Goal: Task Accomplishment & Management: Manage account settings

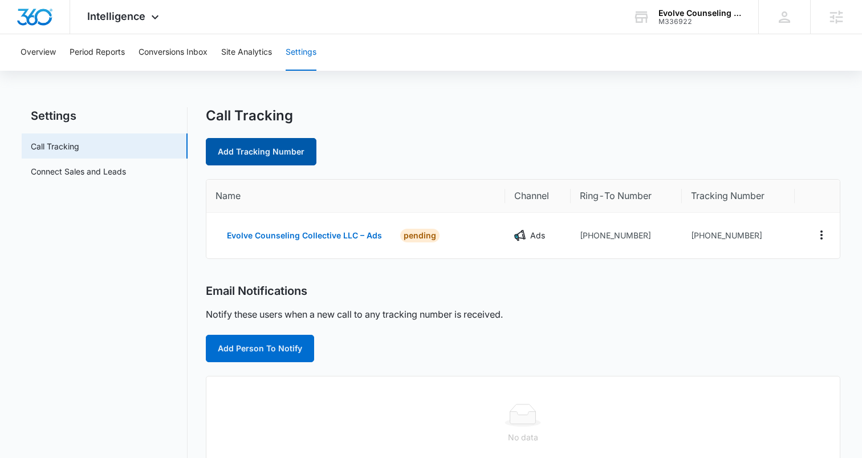
click at [245, 152] on link "Add Tracking Number" at bounding box center [261, 151] width 111 height 27
select select "by_area_code"
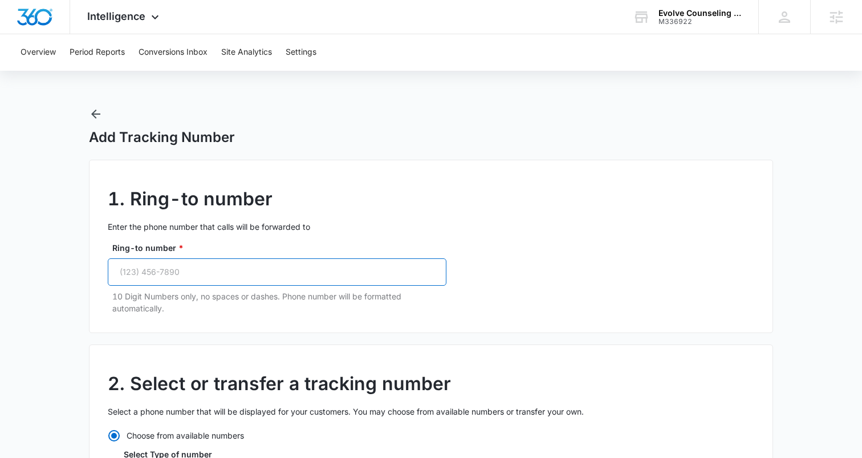
click at [158, 276] on input "Ring-to number *" at bounding box center [277, 271] width 339 height 27
paste input "(719) 671-2546"
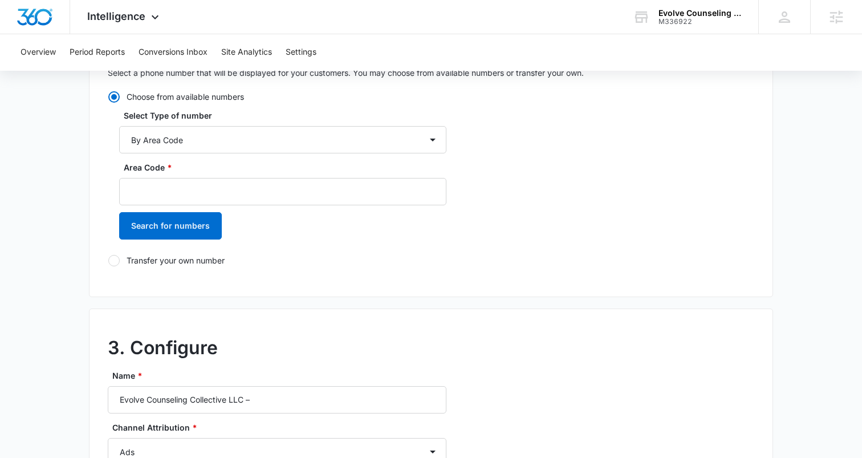
scroll to position [321, 0]
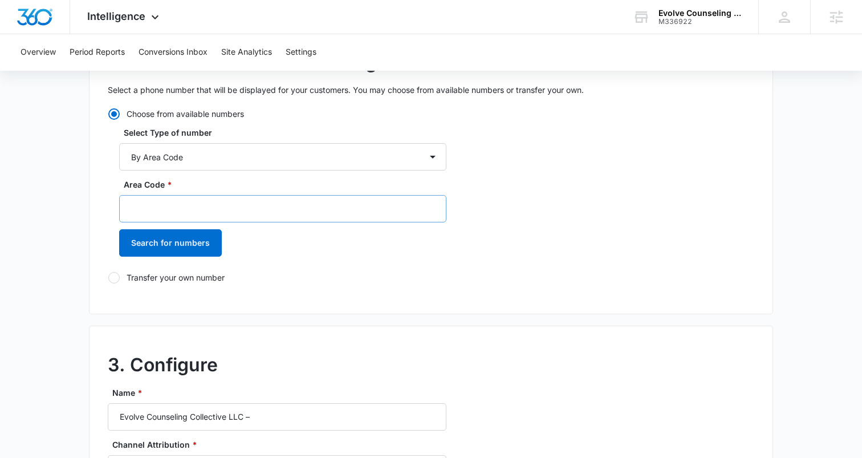
type input "(719) 671-2546"
click at [185, 208] on input "Area Code *" at bounding box center [282, 208] width 327 height 27
type input "719"
click at [132, 243] on button "Search for numbers" at bounding box center [170, 242] width 103 height 27
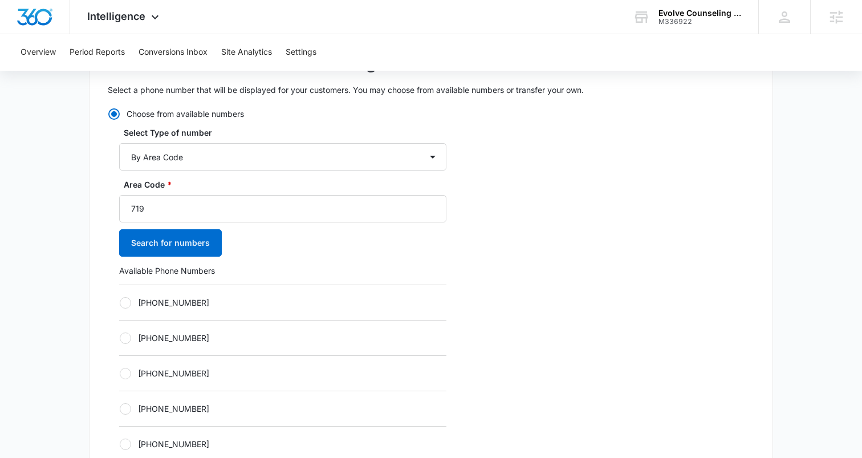
click at [128, 301] on div at bounding box center [125, 302] width 11 height 11
click at [120, 302] on input "[PHONE_NUMBER]" at bounding box center [119, 302] width 1 height 1
radio input "true"
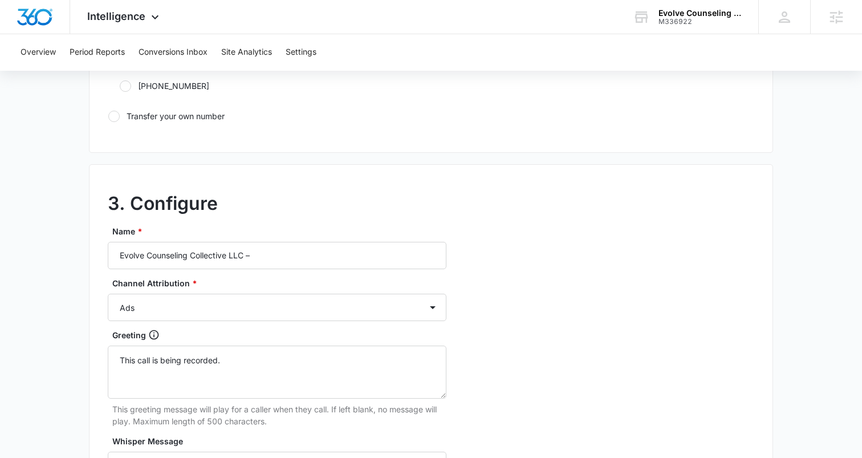
scroll to position [872, 0]
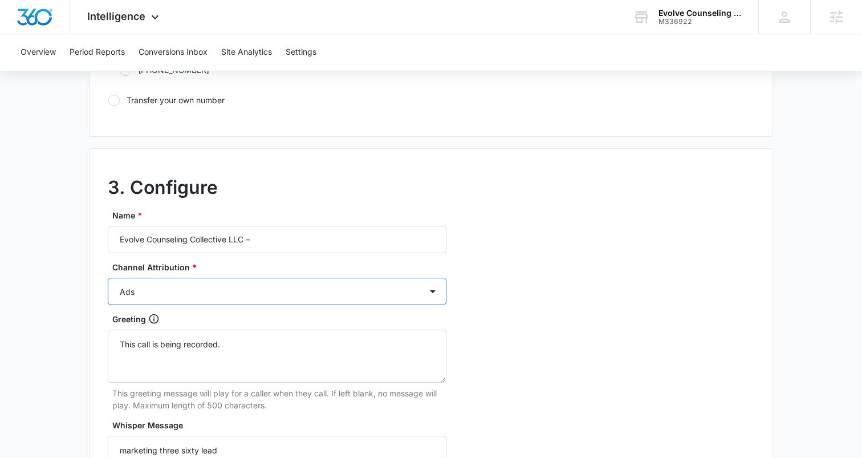
click at [255, 286] on select "Ads Local Service Ads Content Social Other" at bounding box center [277, 291] width 339 height 27
click at [303, 227] on input "Evolve Counseling Collective LLC –" at bounding box center [277, 239] width 339 height 27
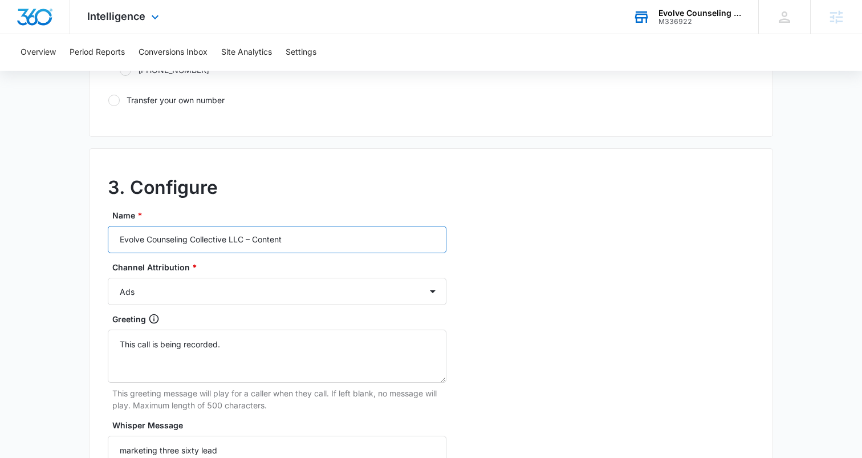
type input "Evolve Counseling Collective LLC – Content"
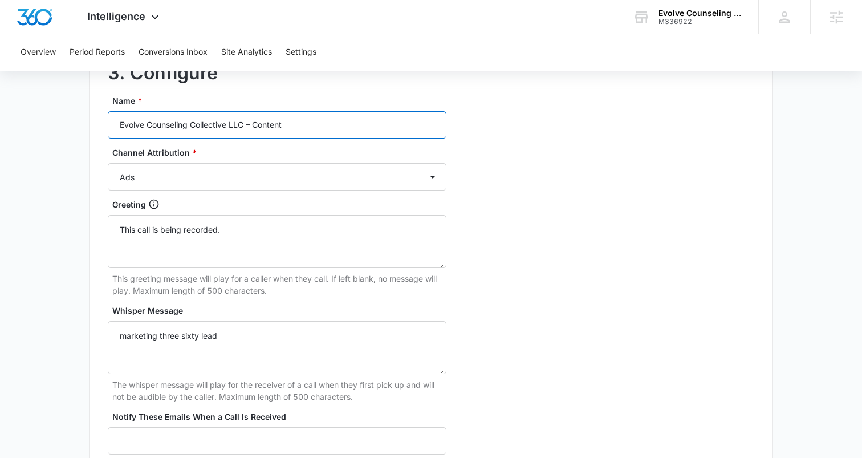
scroll to position [991, 0]
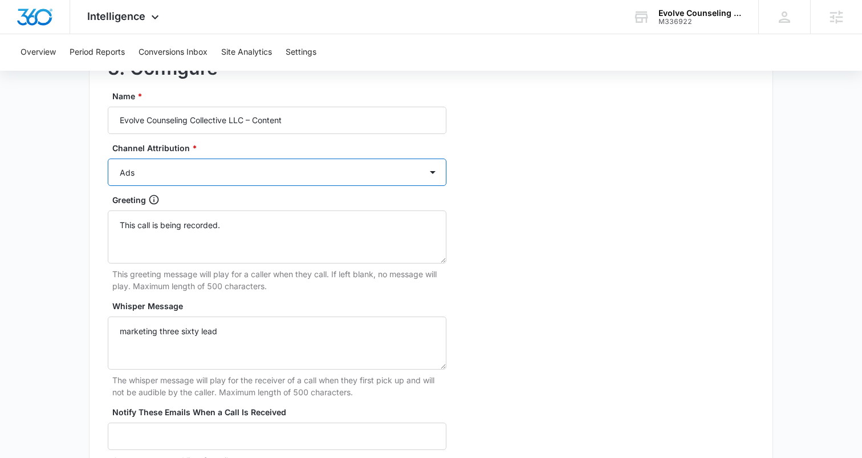
click at [188, 169] on select "Ads Local Service Ads Content Social Other" at bounding box center [277, 171] width 339 height 27
select select "CONTENT"
click at [108, 158] on select "Ads Local Service Ads Content Social Other" at bounding box center [277, 171] width 339 height 27
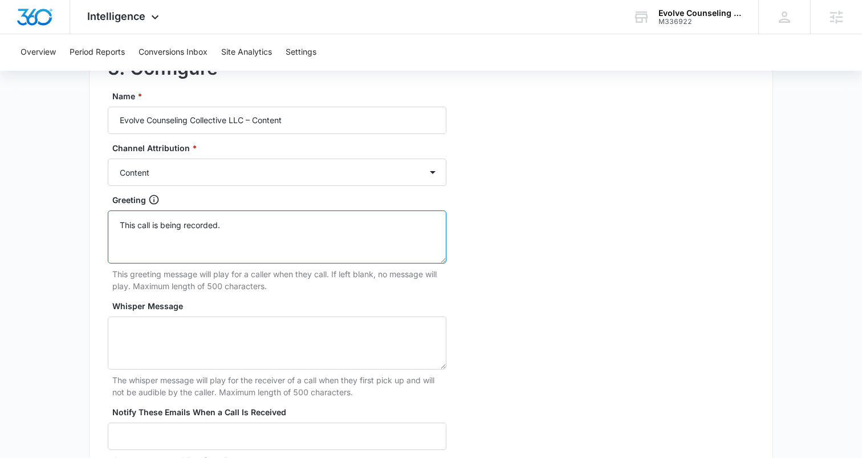
click at [163, 223] on textarea "This call is being recorded." at bounding box center [277, 236] width 339 height 53
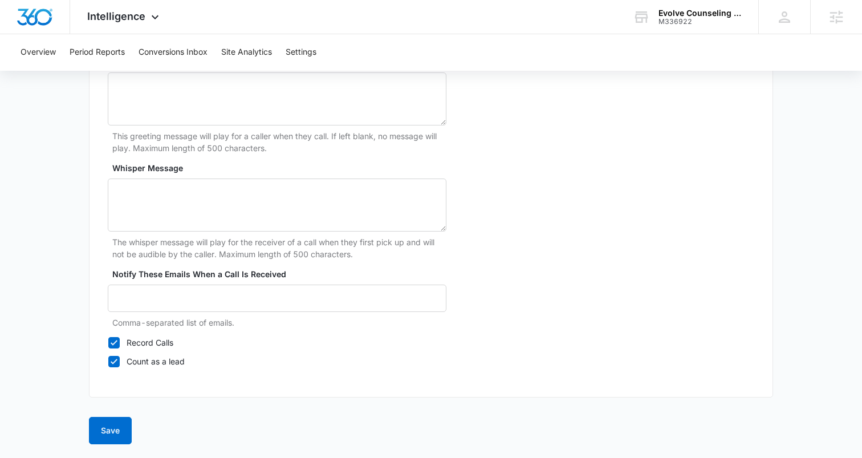
click at [115, 341] on icon at bounding box center [114, 342] width 7 height 5
click at [108, 342] on input "Record Calls" at bounding box center [108, 342] width 1 height 1
checkbox input "false"
click at [106, 432] on button "Save" at bounding box center [110, 430] width 43 height 27
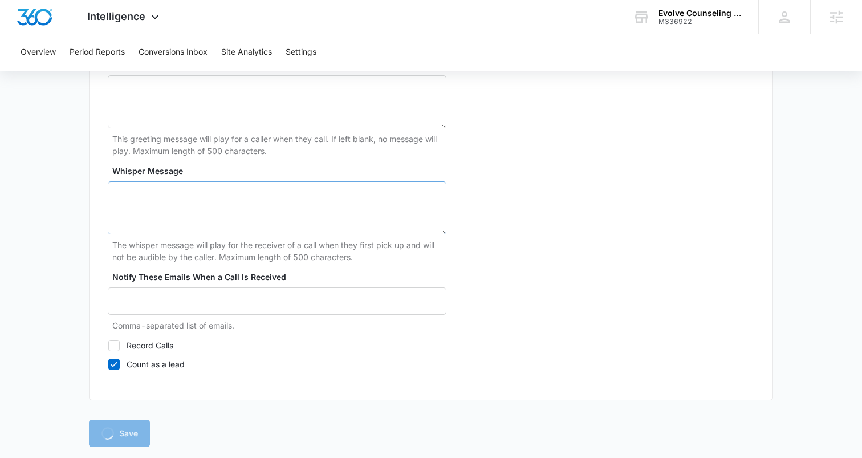
scroll to position [1126, 0]
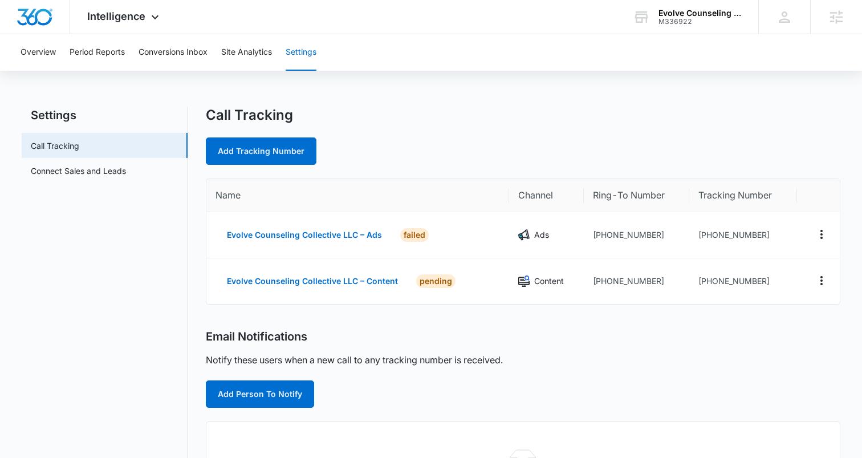
scroll to position [1, 0]
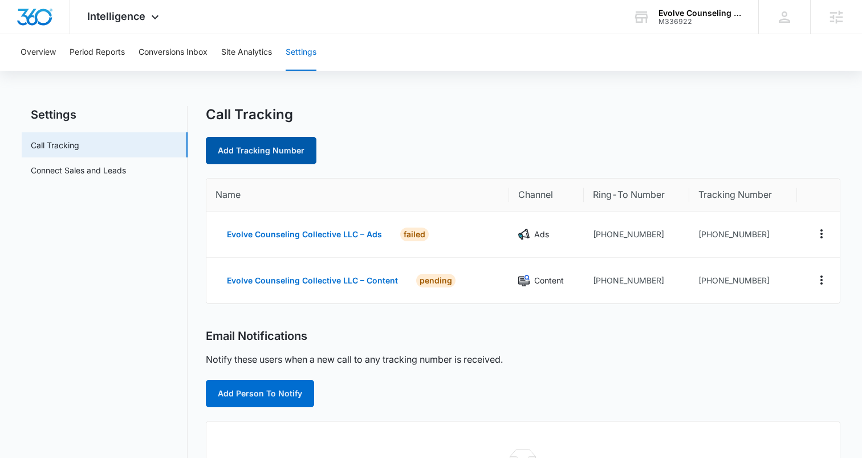
click at [258, 150] on link "Add Tracking Number" at bounding box center [261, 150] width 111 height 27
select select "by_area_code"
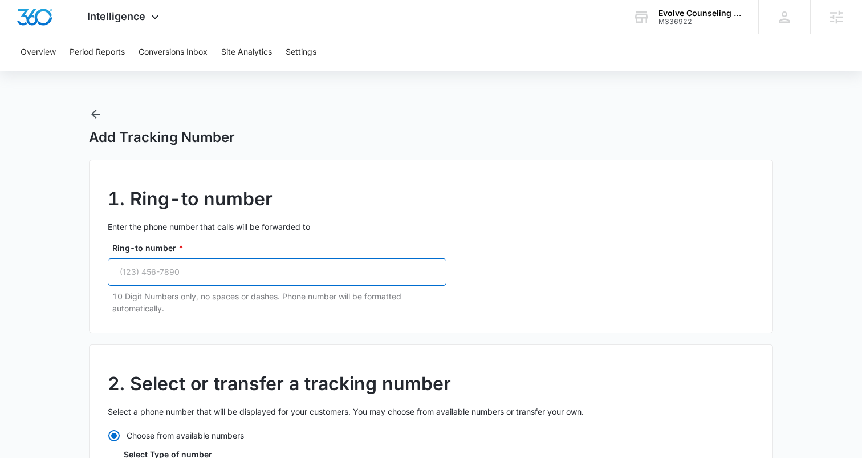
click at [207, 278] on input "Ring-to number *" at bounding box center [277, 271] width 339 height 27
paste input "[PHONE_NUMBER]"
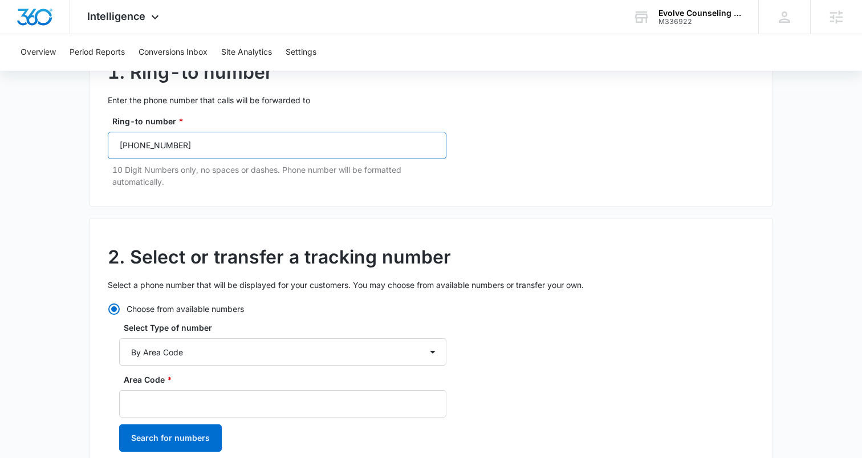
scroll to position [237, 0]
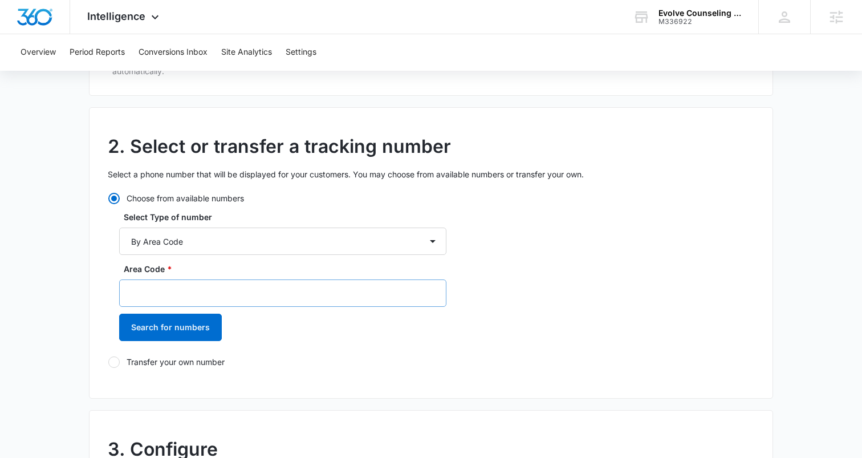
type input "[PHONE_NUMBER]"
click at [166, 287] on input "Area Code *" at bounding box center [282, 292] width 327 height 27
type input "719"
click at [154, 333] on button "Search for numbers" at bounding box center [170, 326] width 103 height 27
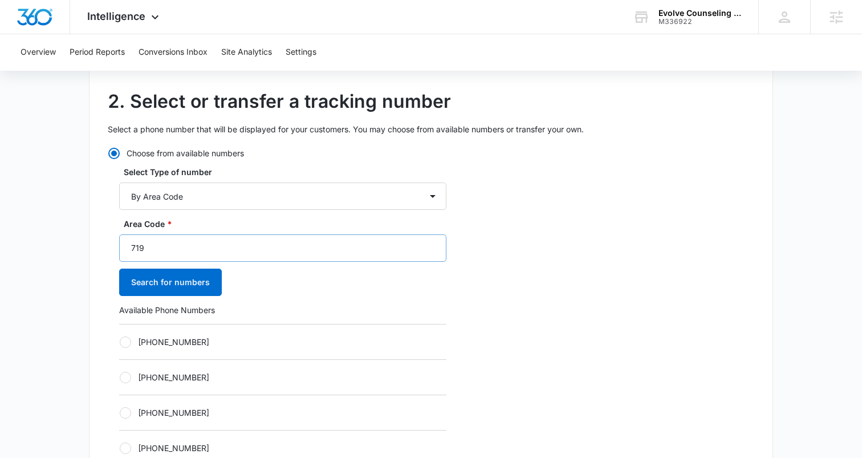
scroll to position [323, 0]
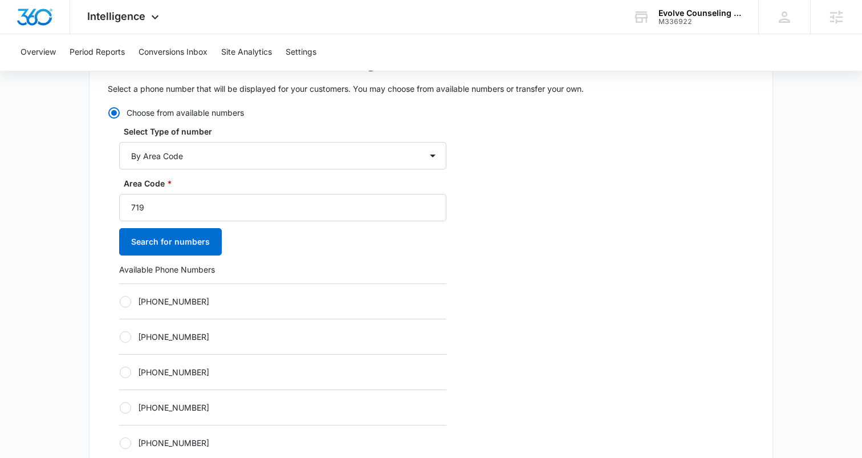
click at [123, 299] on div at bounding box center [125, 301] width 11 height 11
click at [120, 301] on input "[PHONE_NUMBER]" at bounding box center [119, 301] width 1 height 1
radio input "true"
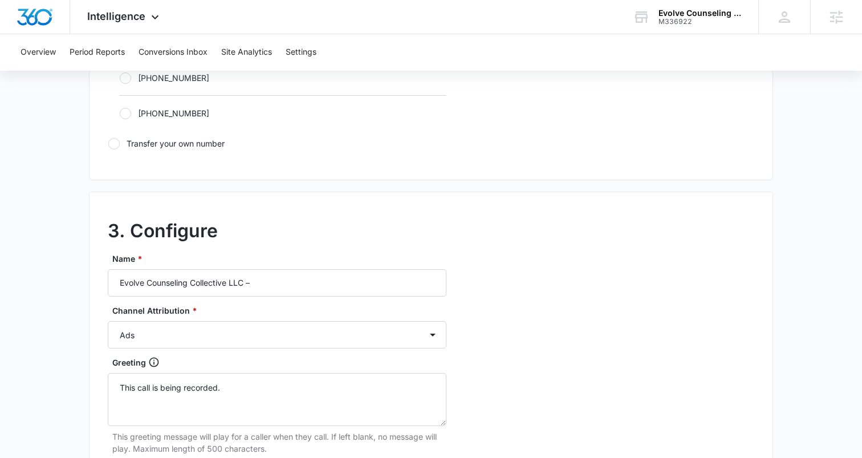
scroll to position [829, 0]
click at [272, 283] on input "Evolve Counseling Collective LLC –" at bounding box center [277, 281] width 339 height 27
type input "Evolve Counseling Collective LLC – Social"
click at [245, 329] on select "Ads Local Service Ads Content Social Other" at bounding box center [277, 333] width 339 height 27
select select "SOCIAL"
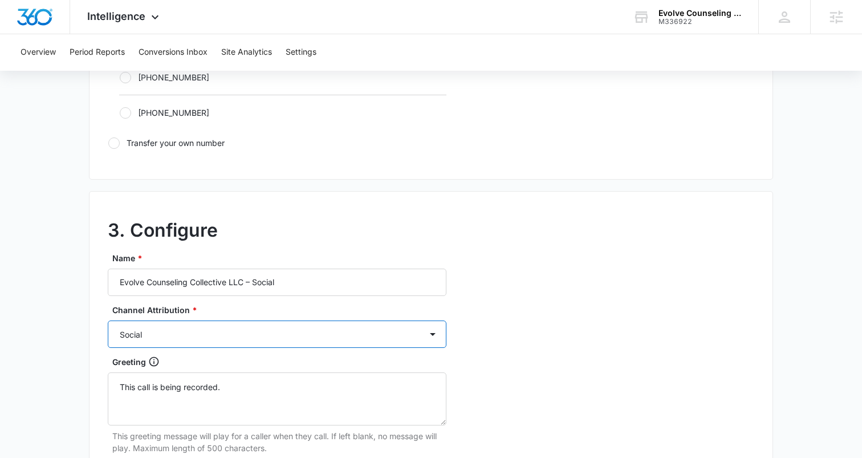
click at [108, 320] on select "Ads Local Service Ads Content Social Other" at bounding box center [277, 333] width 339 height 27
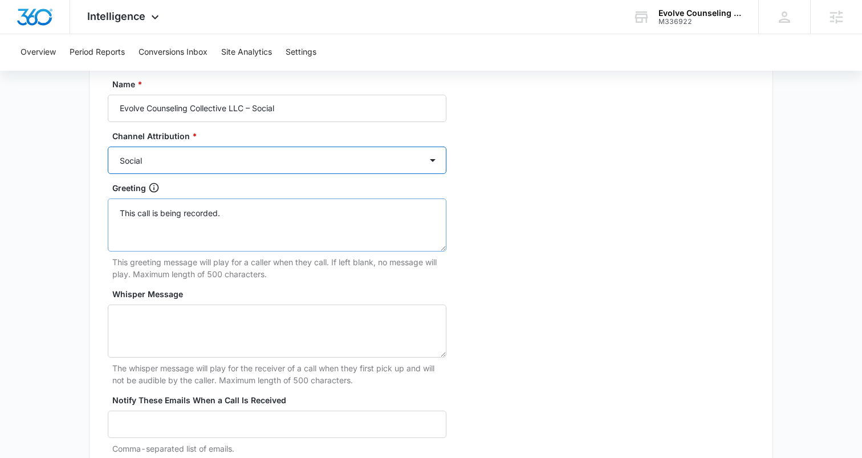
scroll to position [1005, 0]
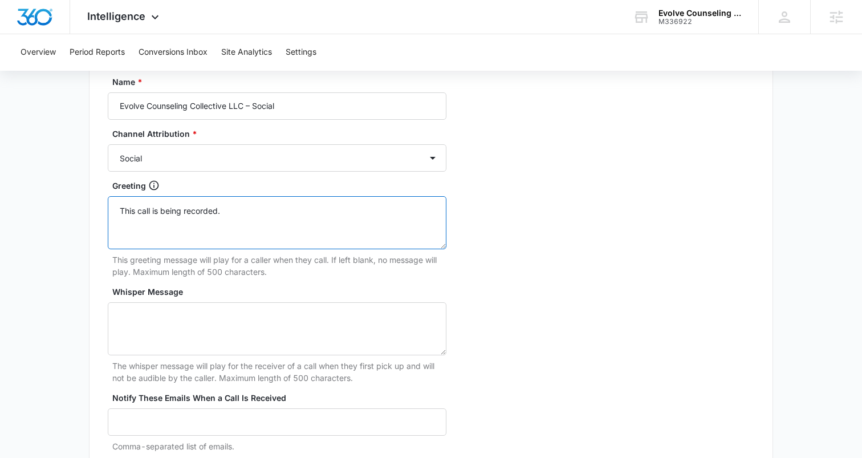
click at [175, 211] on textarea "This call is being recorded." at bounding box center [277, 222] width 339 height 53
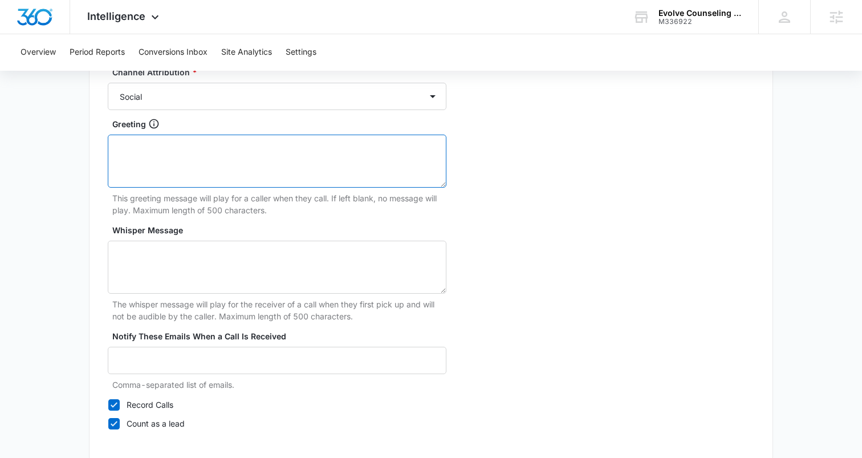
scroll to position [1129, 0]
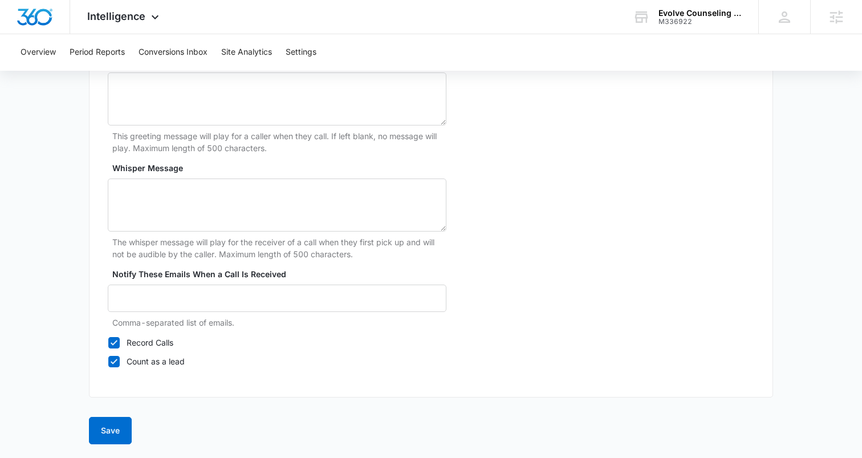
click at [115, 340] on icon at bounding box center [114, 342] width 10 height 10
click at [108, 342] on input "Record Calls" at bounding box center [108, 342] width 1 height 1
checkbox input "false"
click at [119, 431] on button "Save" at bounding box center [110, 430] width 43 height 27
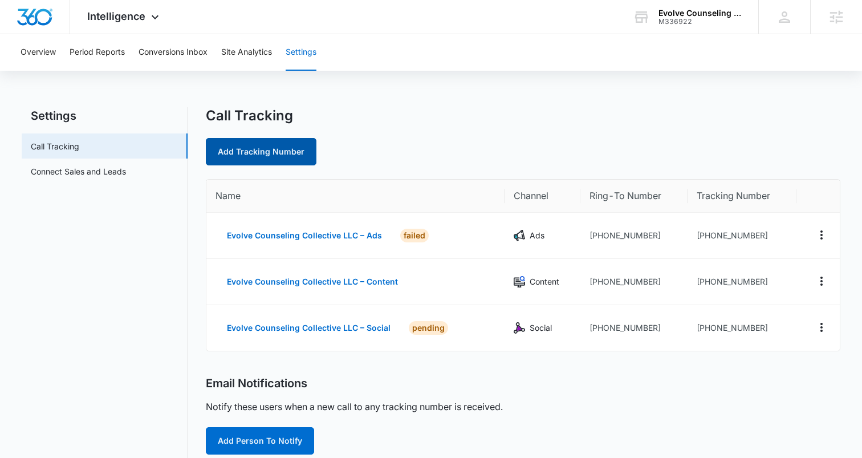
click at [249, 148] on link "Add Tracking Number" at bounding box center [261, 151] width 111 height 27
select select "by_area_code"
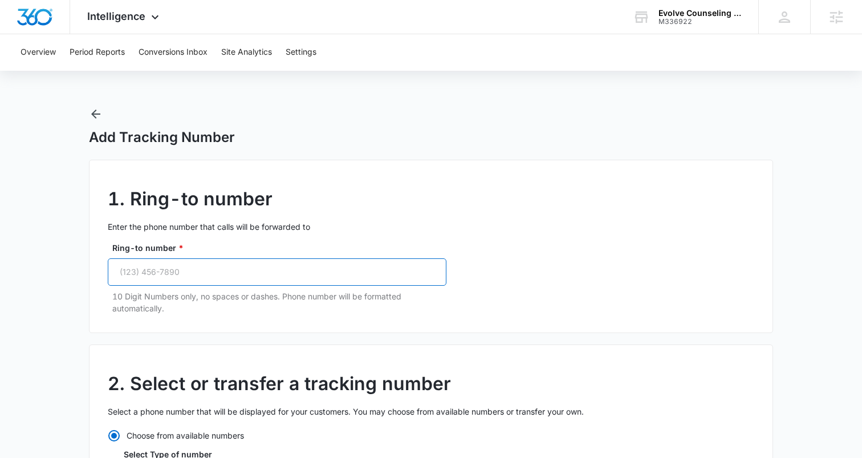
click at [192, 273] on input "Ring-to number *" at bounding box center [277, 271] width 339 height 27
paste input "[PHONE_NUMBER]"
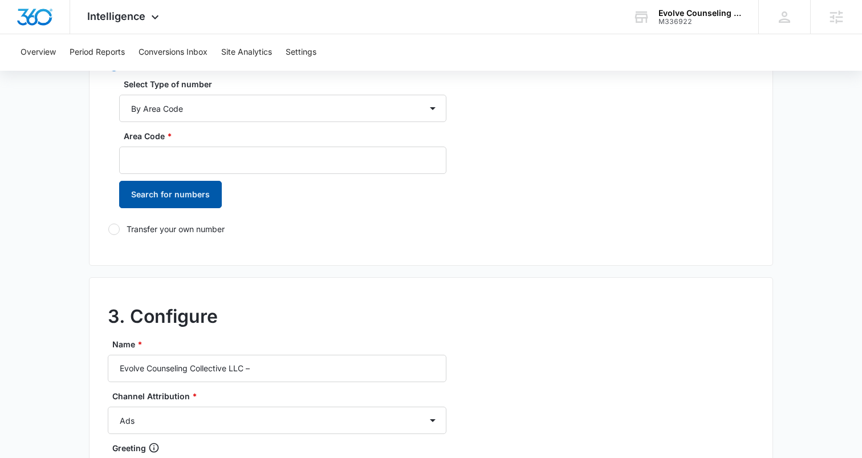
scroll to position [365, 0]
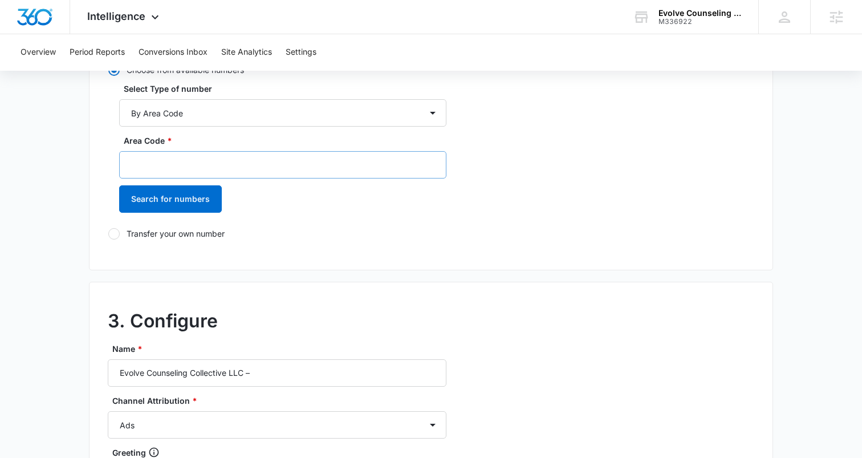
type input "[PHONE_NUMBER]"
click at [194, 158] on input "Area Code *" at bounding box center [282, 164] width 327 height 27
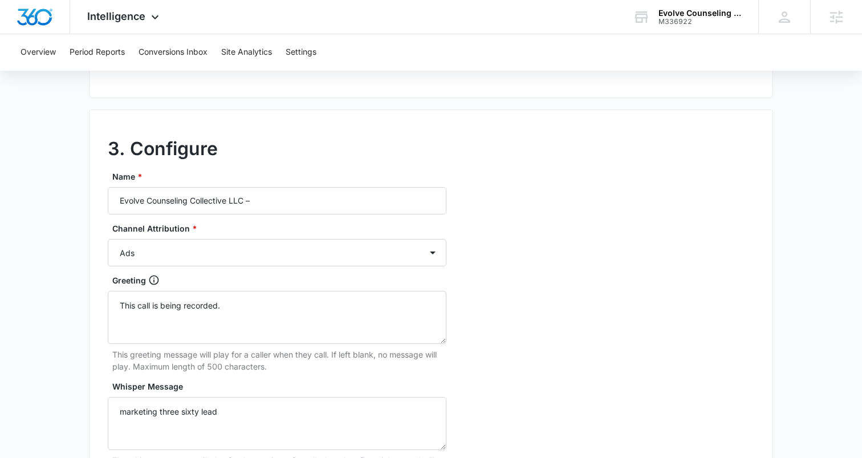
scroll to position [543, 0]
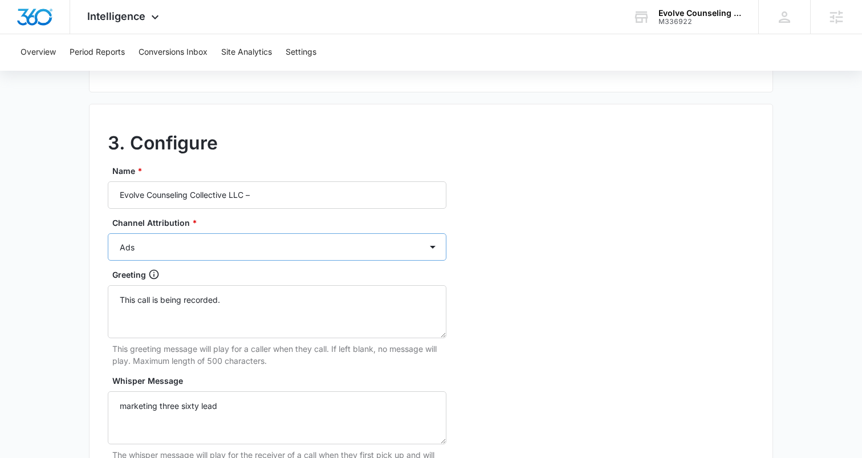
type input "719"
click at [227, 240] on select "Ads Local Service Ads Content Social Other" at bounding box center [277, 246] width 339 height 27
select select "OTHER"
click at [108, 233] on select "Ads Local Service Ads Content Social Other" at bounding box center [277, 246] width 339 height 27
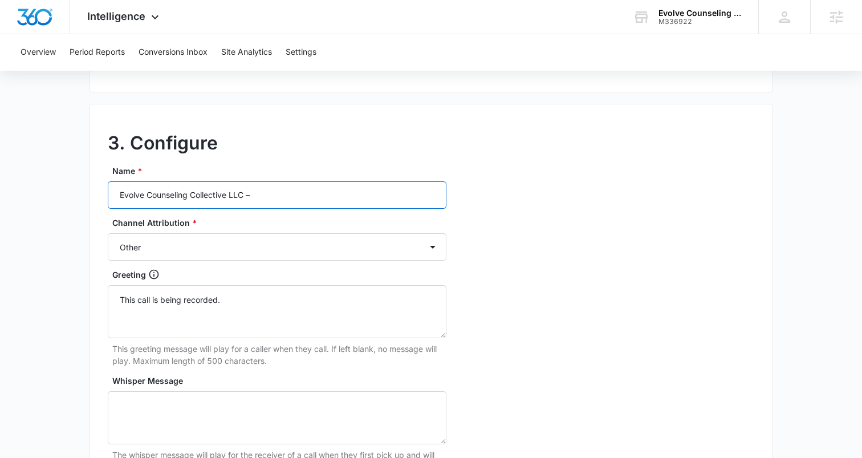
click at [290, 192] on input "Evolve Counseling Collective LLC –" at bounding box center [277, 194] width 339 height 27
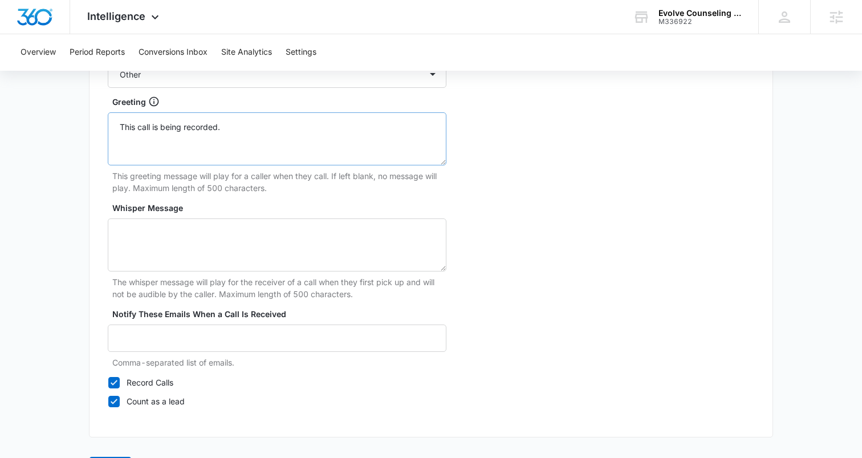
scroll to position [717, 0]
type input "Evolve Counseling Collective LLC – Other"
click at [164, 121] on textarea "This call is being recorded." at bounding box center [277, 137] width 339 height 53
drag, startPoint x: 164, startPoint y: 121, endPoint x: 143, endPoint y: 260, distance: 140.6
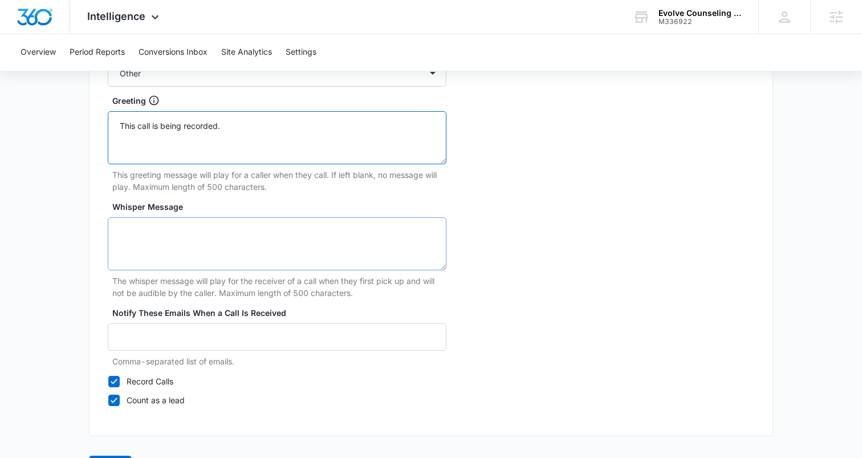
click at [164, 121] on textarea "This call is being recorded." at bounding box center [277, 137] width 339 height 53
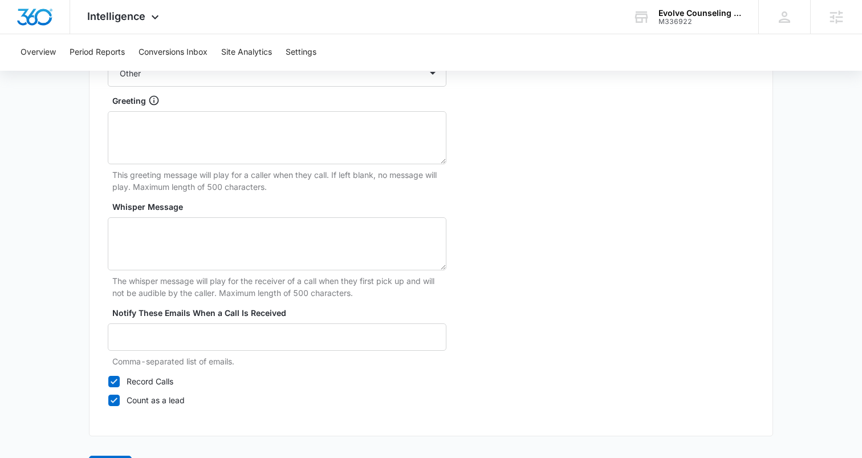
click at [113, 381] on icon at bounding box center [114, 381] width 10 height 10
click at [108, 381] on input "Record Calls" at bounding box center [108, 381] width 1 height 1
checkbox input "false"
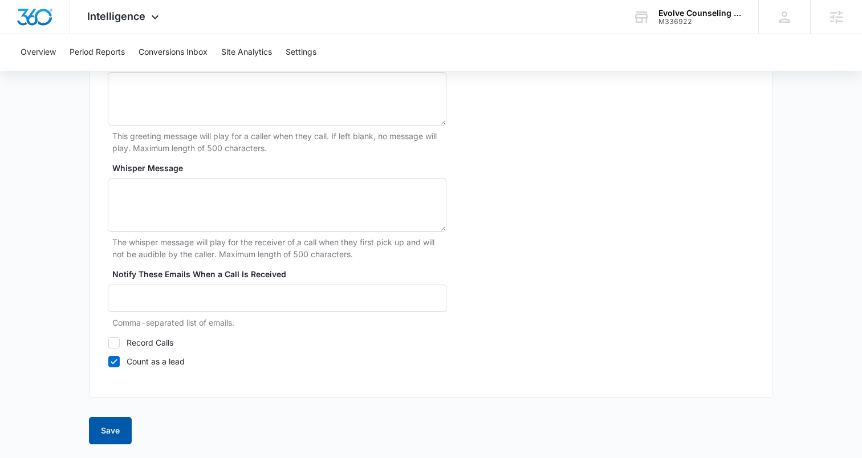
click at [104, 423] on button "Save" at bounding box center [110, 430] width 43 height 27
click at [104, 430] on button "Save" at bounding box center [110, 430] width 43 height 27
click at [111, 429] on button "Save" at bounding box center [110, 430] width 43 height 27
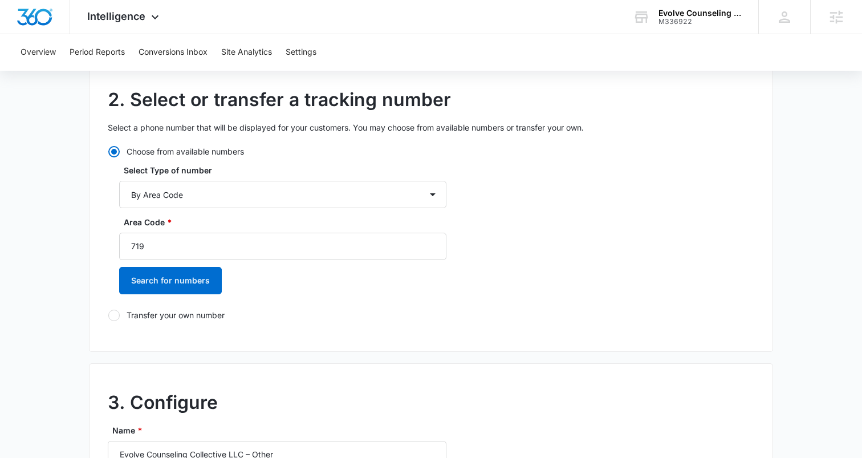
scroll to position [290, 0]
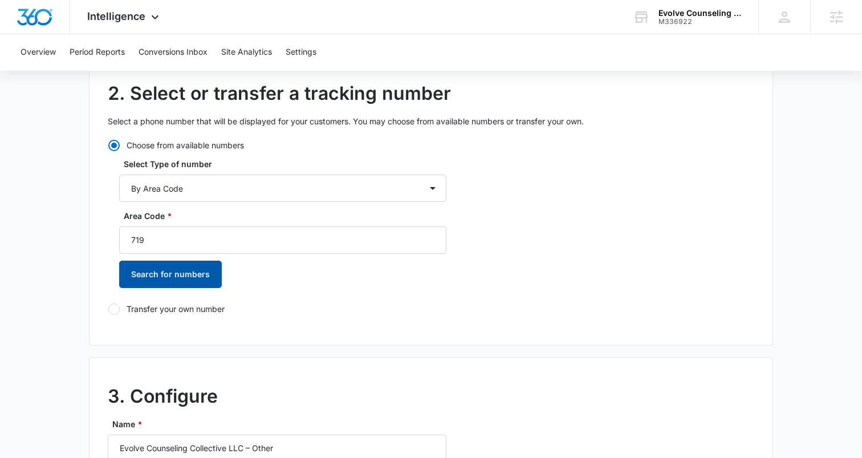
click at [174, 268] on button "Search for numbers" at bounding box center [170, 273] width 103 height 27
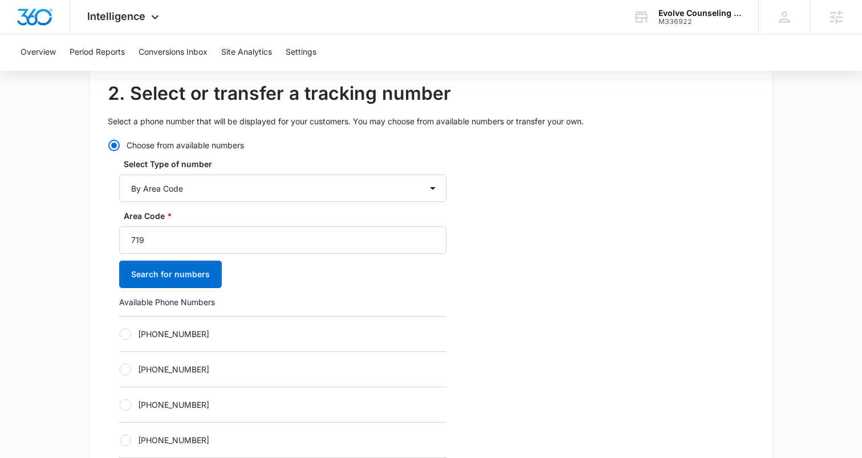
click at [121, 334] on div at bounding box center [125, 333] width 11 height 11
click at [120, 334] on input "[PHONE_NUMBER]" at bounding box center [119, 333] width 1 height 1
radio input "true"
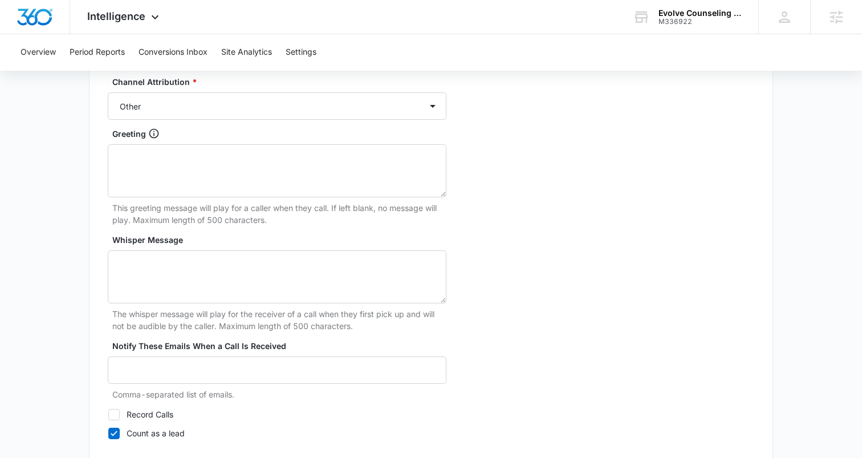
scroll to position [1129, 0]
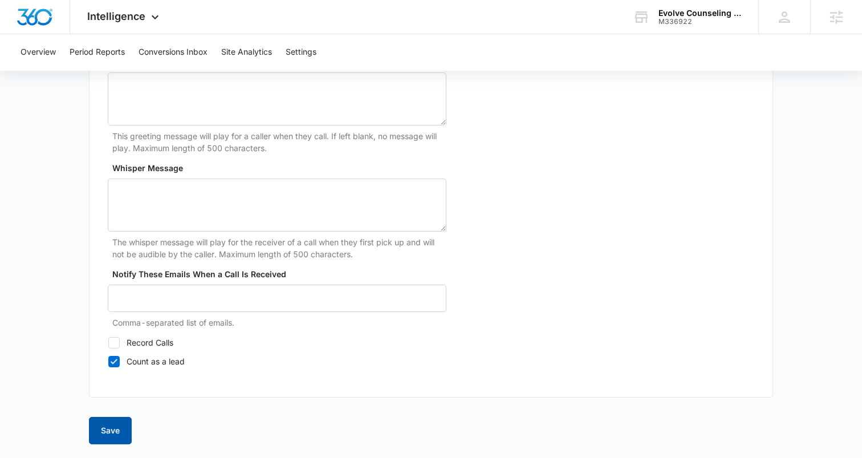
click at [96, 424] on button "Save" at bounding box center [110, 430] width 43 height 27
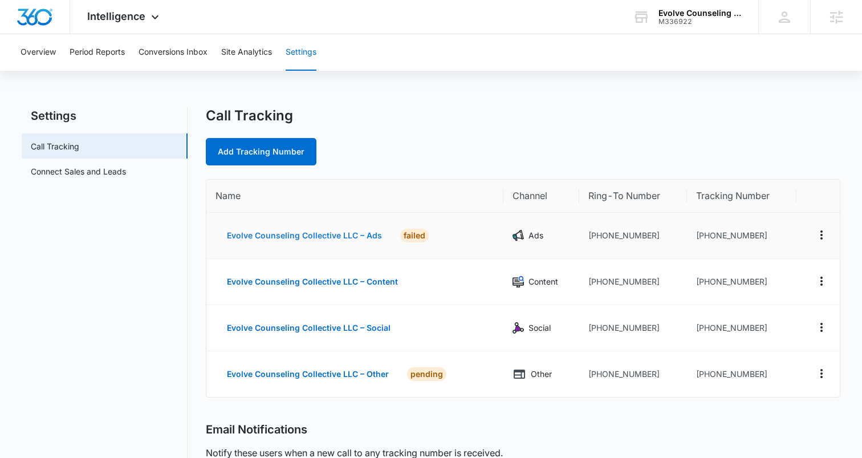
click at [345, 225] on button "Evolve Counseling Collective LLC – Ads" at bounding box center [304, 235] width 178 height 27
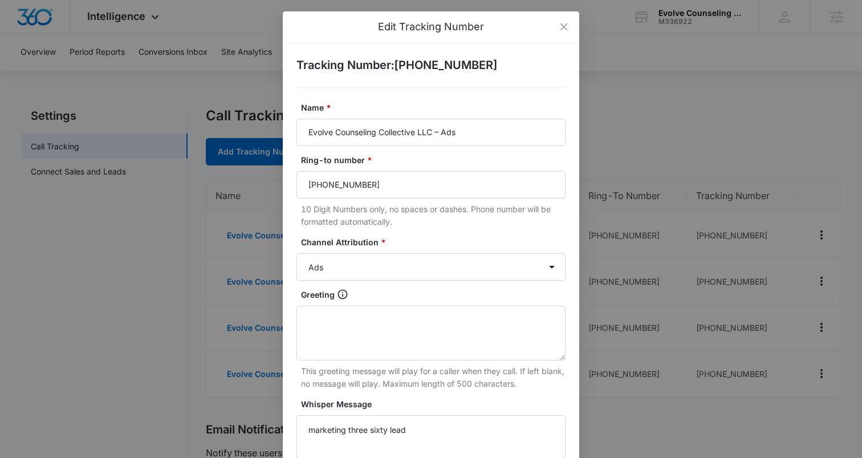
scroll to position [230, 0]
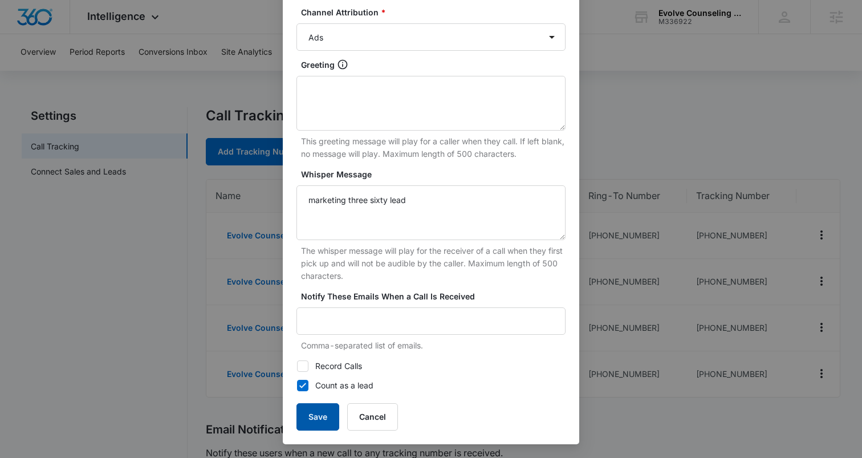
click at [316, 422] on button "Save" at bounding box center [317, 416] width 43 height 27
click at [320, 415] on button "Save" at bounding box center [317, 416] width 43 height 27
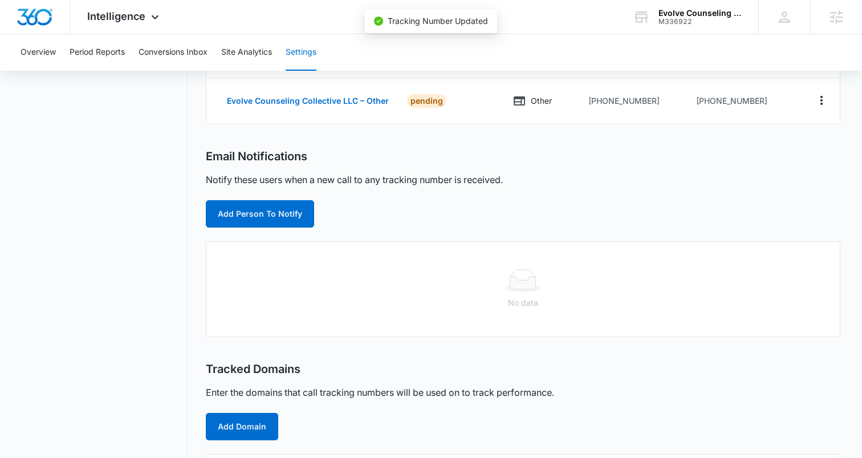
scroll to position [274, 0]
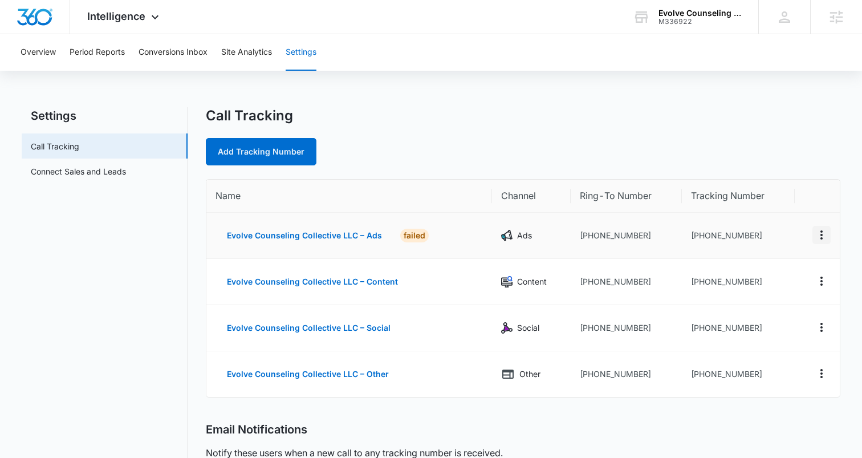
click at [821, 231] on icon "Actions" at bounding box center [821, 234] width 2 height 9
click at [766, 231] on div "Delete" at bounding box center [768, 235] width 24 height 8
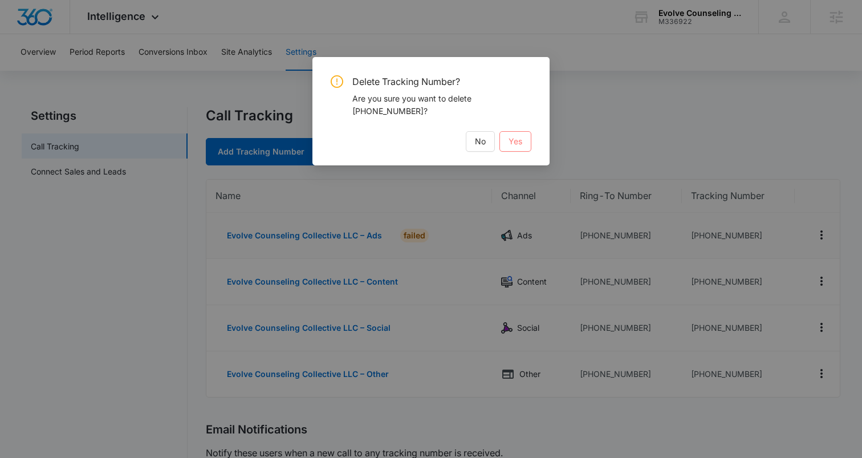
click at [507, 132] on button "Yes" at bounding box center [515, 141] width 32 height 21
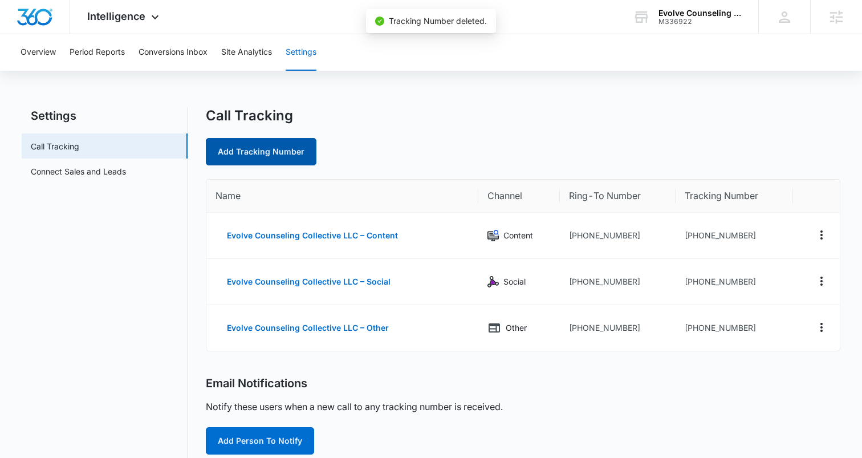
click at [267, 149] on link "Add Tracking Number" at bounding box center [261, 151] width 111 height 27
select select "by_area_code"
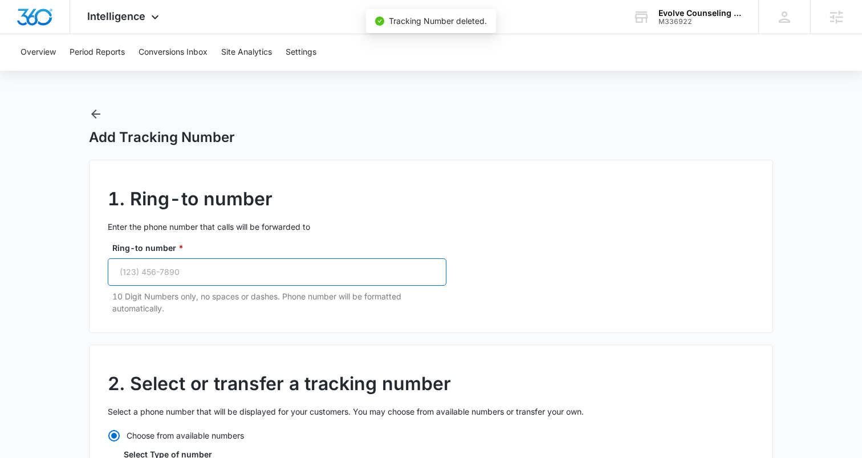
click at [223, 270] on input "Ring-to number *" at bounding box center [277, 271] width 339 height 27
paste input "[PHONE_NUMBER]"
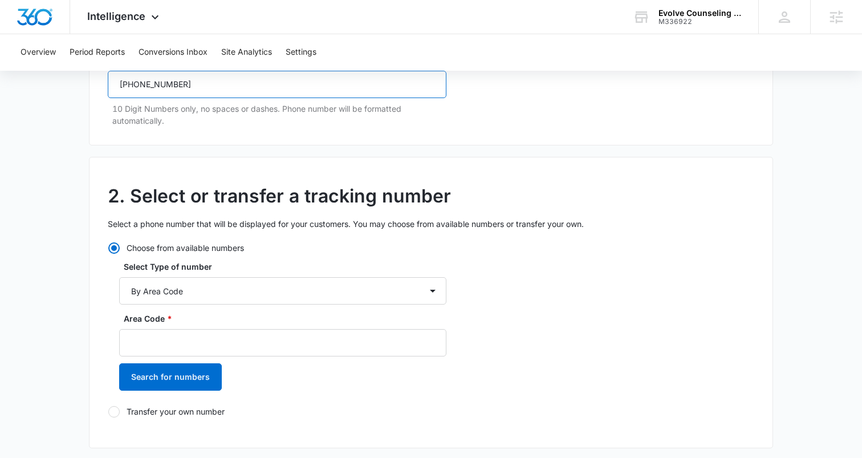
scroll to position [278, 0]
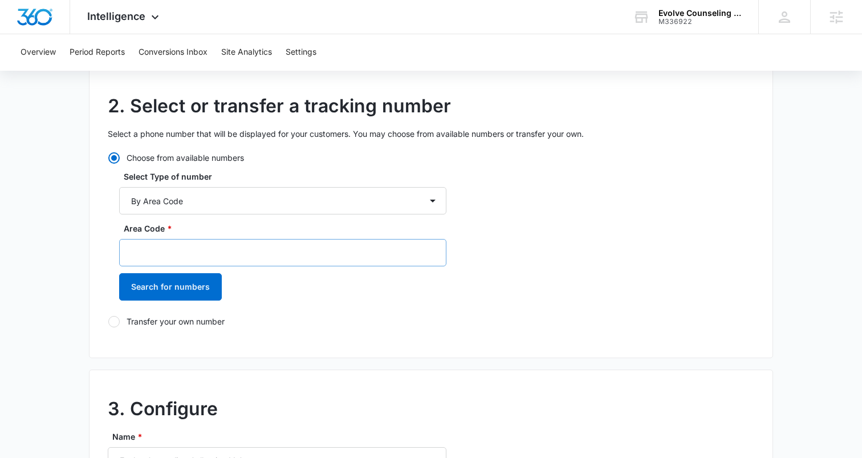
type input "[PHONE_NUMBER]"
click at [164, 255] on input "Area Code *" at bounding box center [282, 252] width 327 height 27
type input "719"
click at [171, 282] on button "Search for numbers" at bounding box center [170, 285] width 103 height 27
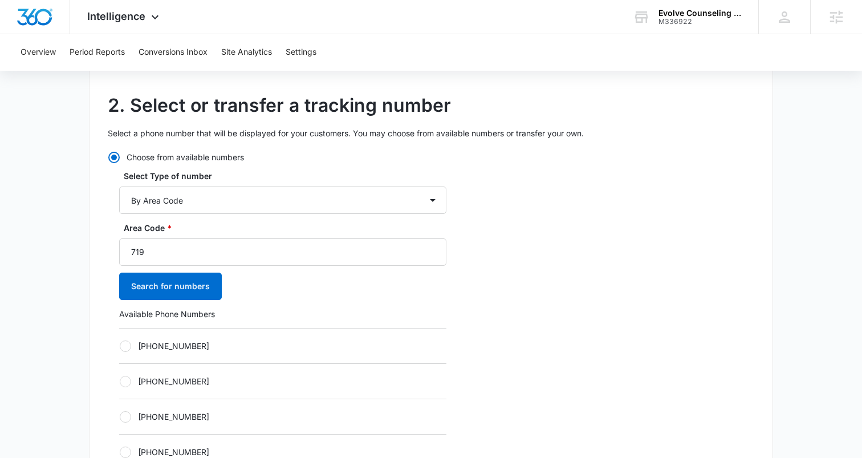
click at [123, 381] on div at bounding box center [125, 381] width 11 height 11
click at [120, 381] on input "[PHONE_NUMBER]" at bounding box center [119, 381] width 1 height 1
radio input "true"
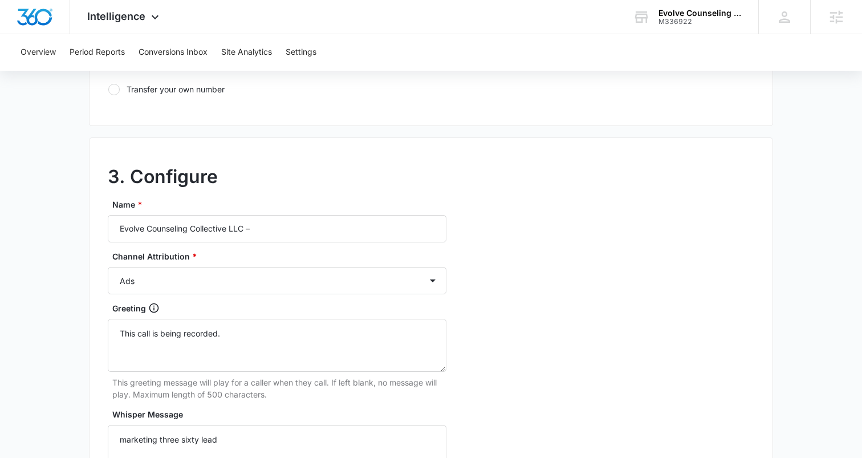
scroll to position [920, 0]
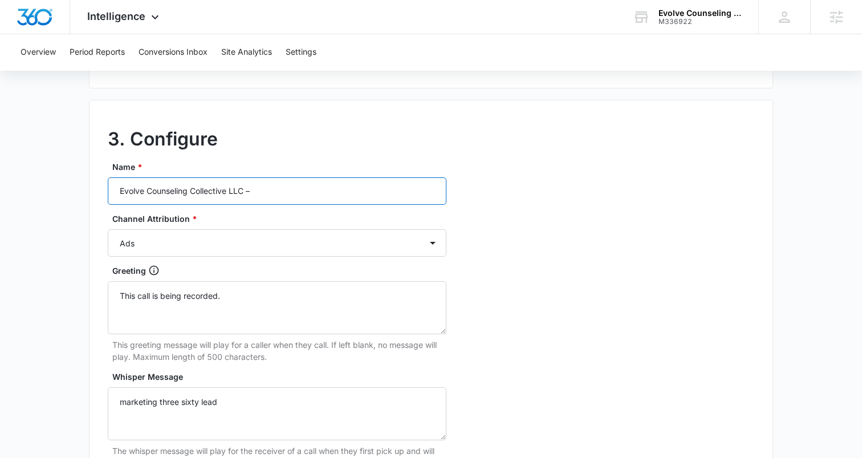
click at [295, 196] on input "Evolve Counseling Collective LLC –" at bounding box center [277, 190] width 339 height 27
type input "Evolve Counseling Collective LLC – Ads"
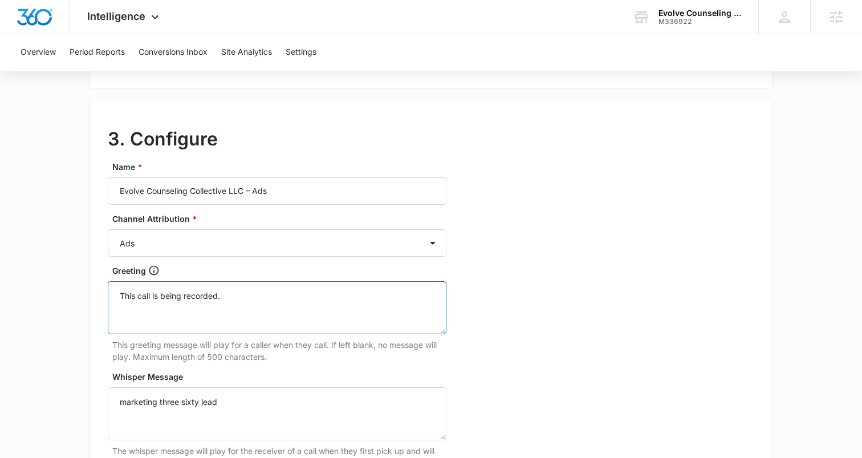
click at [150, 300] on textarea "This call is being recorded." at bounding box center [277, 307] width 339 height 53
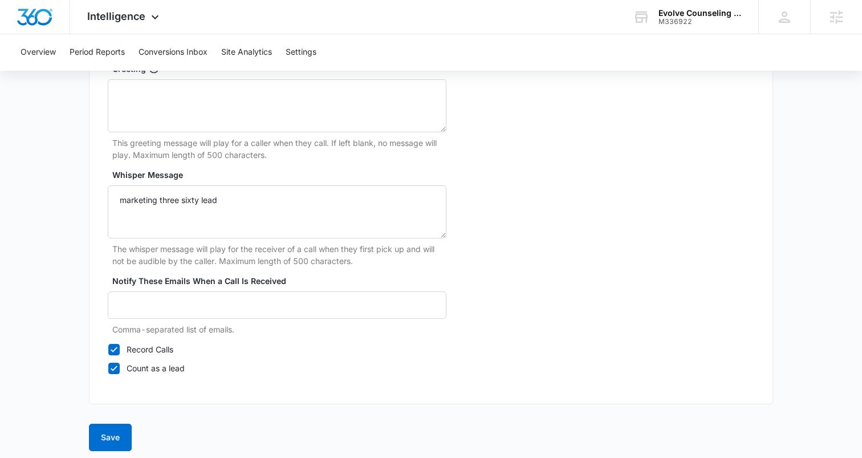
click at [114, 351] on icon at bounding box center [114, 349] width 10 height 10
click at [108, 349] on input "Record Calls" at bounding box center [108, 349] width 1 height 1
checkbox input "false"
click at [107, 428] on button "Save" at bounding box center [110, 436] width 43 height 27
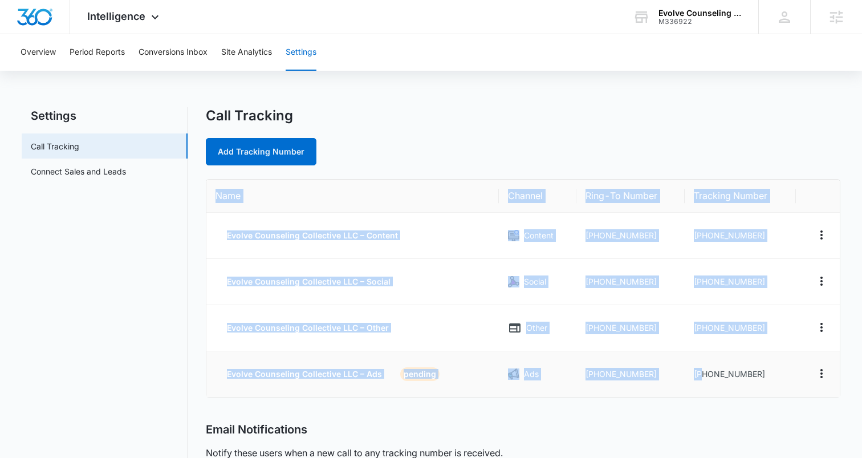
drag, startPoint x: 703, startPoint y: 374, endPoint x: 799, endPoint y: 377, distance: 96.4
click at [799, 377] on tr "Evolve Counseling Collective LLC – Ads PENDING Ads [PHONE_NUMBER] [PHONE_NUMBER]" at bounding box center [522, 374] width 633 height 46
copy table "Name Channel Ring-To Number Tracking Number Evolve Counseling Collective LLC – …"
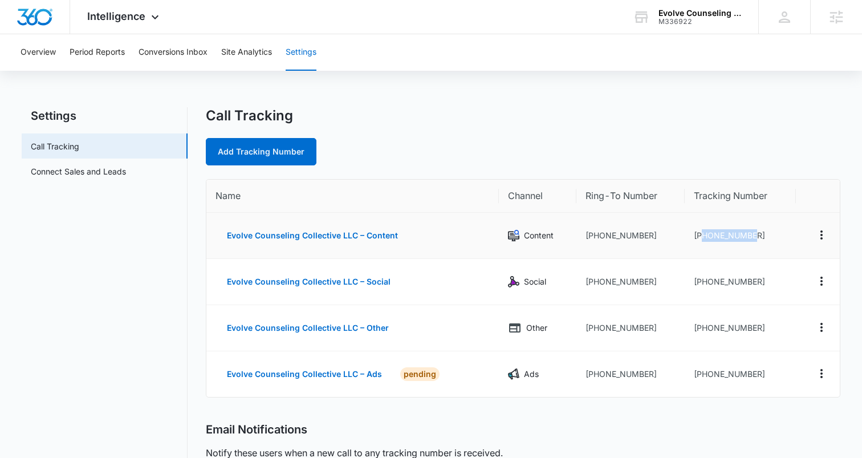
drag, startPoint x: 702, startPoint y: 233, endPoint x: 786, endPoint y: 237, distance: 84.4
click at [786, 237] on td "[PHONE_NUMBER]" at bounding box center [740, 236] width 111 height 46
copy td "7192802571"
drag, startPoint x: 703, startPoint y: 280, endPoint x: 771, endPoint y: 282, distance: 68.4
click at [771, 282] on td "[PHONE_NUMBER]" at bounding box center [740, 282] width 111 height 46
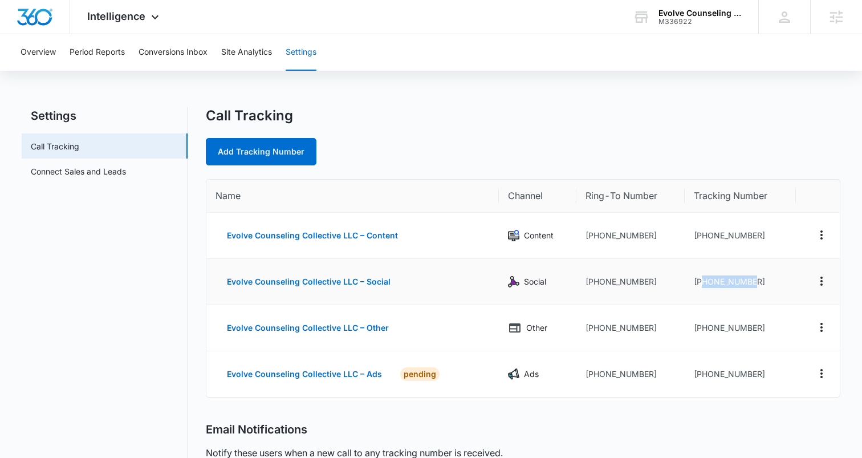
copy td "7192863946"
drag, startPoint x: 702, startPoint y: 327, endPoint x: 774, endPoint y: 325, distance: 72.4
click at [774, 325] on td "[PHONE_NUMBER]" at bounding box center [740, 328] width 111 height 46
copy td "7192869677"
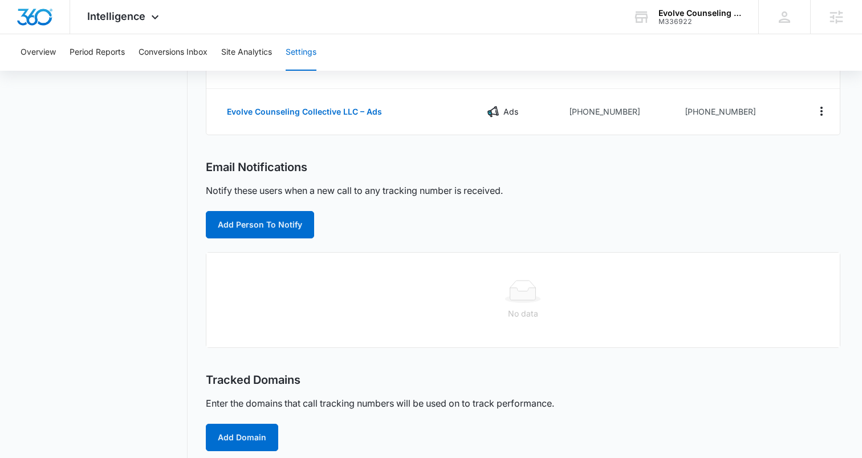
scroll to position [344, 0]
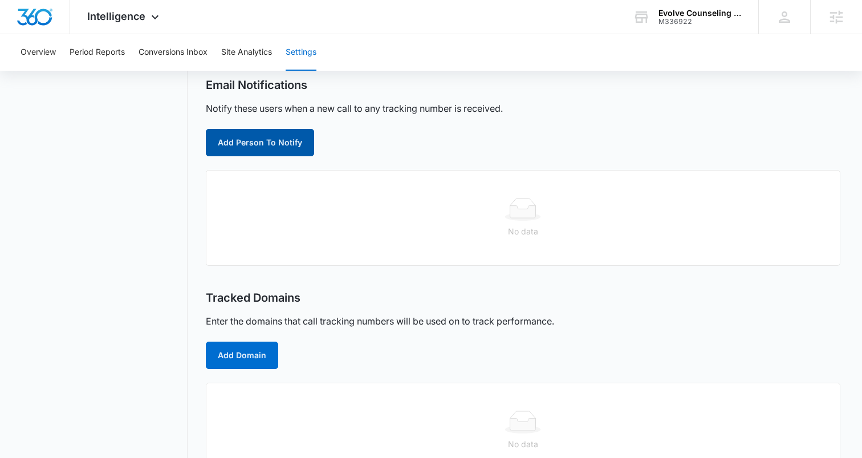
click at [259, 138] on button "Add Person To Notify" at bounding box center [260, 142] width 108 height 27
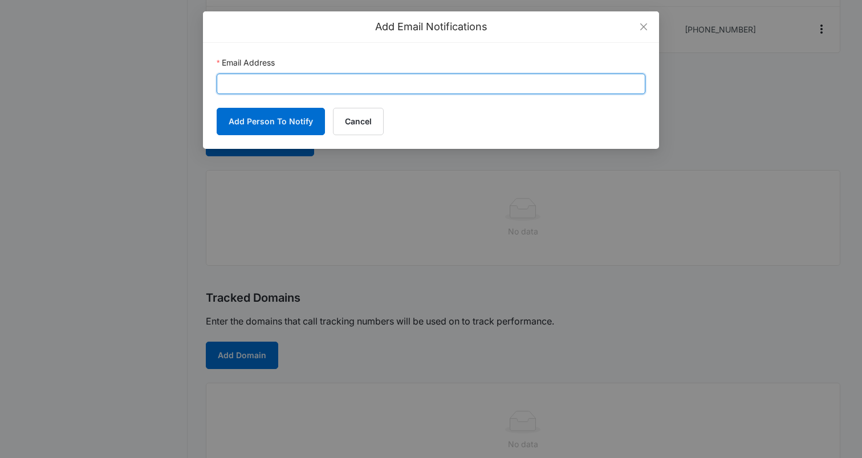
click at [283, 82] on input "Email Address" at bounding box center [431, 84] width 429 height 21
paste input "christyreneturner@gmail.com"
type input "christyreneturner@gmail.com"
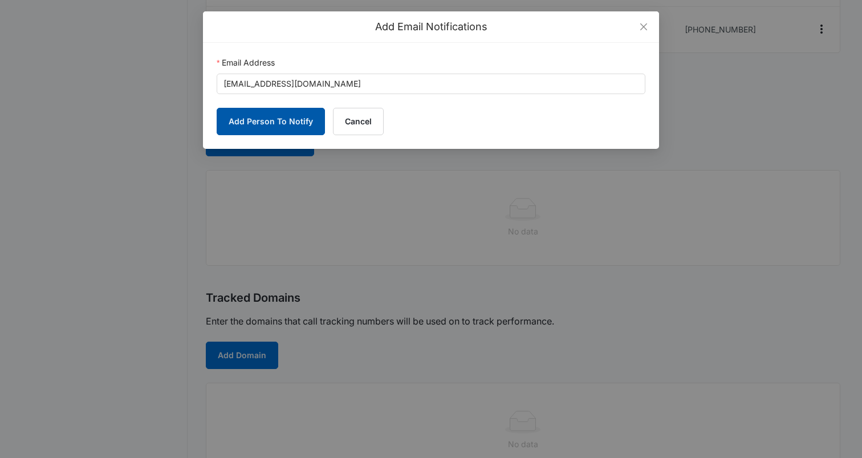
drag, startPoint x: 252, startPoint y: 115, endPoint x: 269, endPoint y: 135, distance: 26.3
click at [252, 115] on button "Add Person To Notify" at bounding box center [271, 121] width 108 height 27
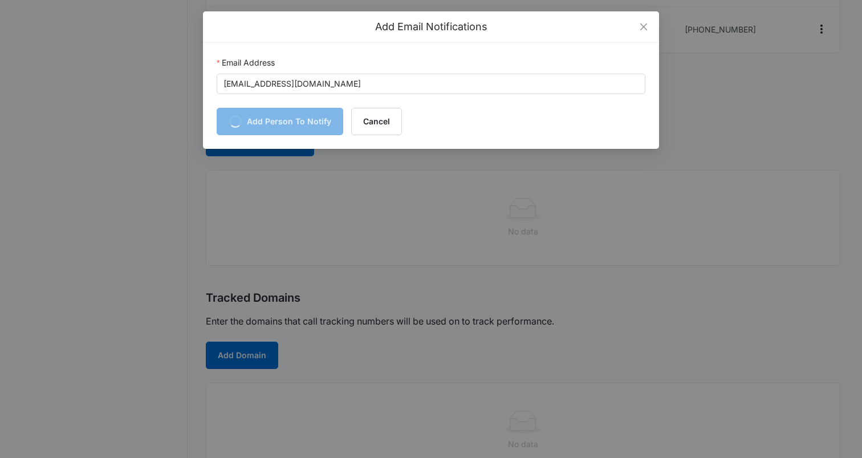
scroll to position [332, 0]
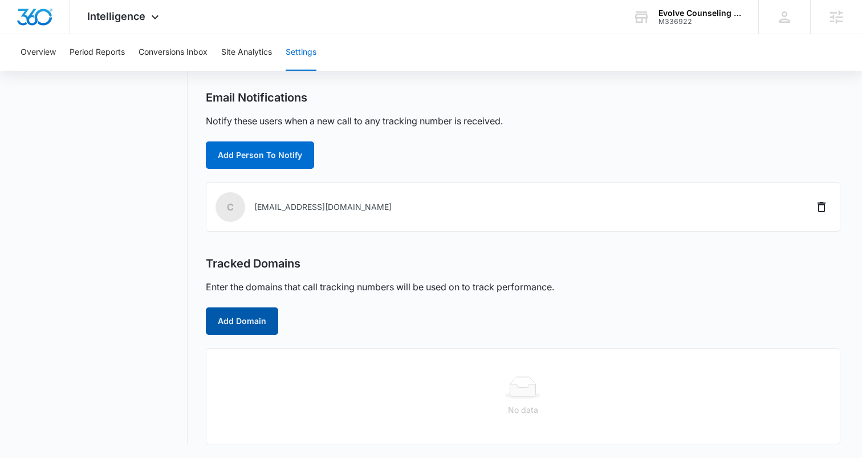
click at [254, 332] on button "Add Domain" at bounding box center [242, 320] width 72 height 27
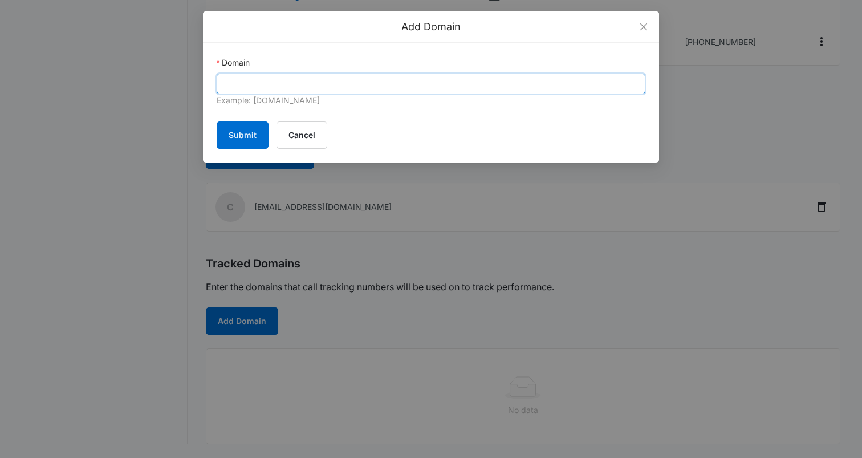
click at [290, 91] on input "Domain" at bounding box center [431, 84] width 429 height 21
paste input "madison.hocknell@madwire.com"
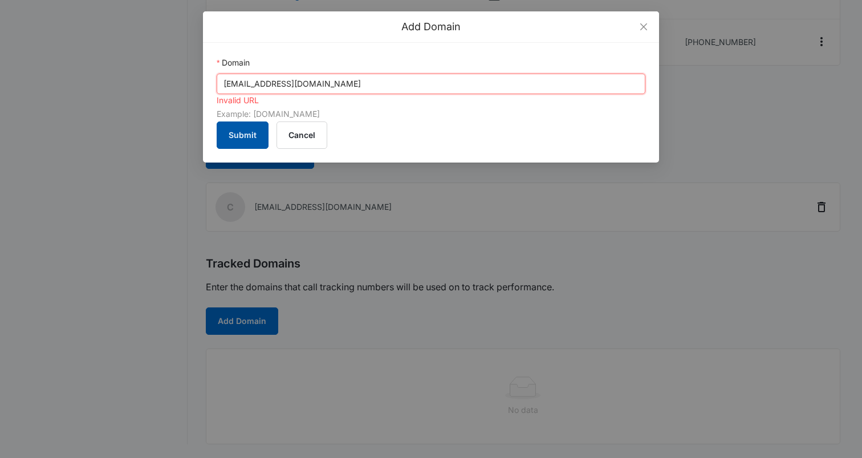
type input "madison.hocknell@madwire.com"
click at [234, 134] on button "Submit" at bounding box center [243, 134] width 52 height 27
click at [298, 131] on button "Cancel" at bounding box center [301, 134] width 51 height 27
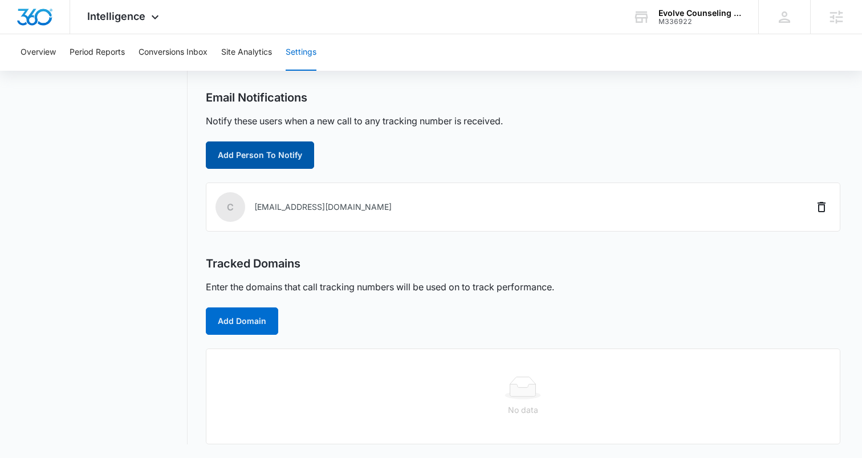
click at [281, 165] on button "Add Person To Notify" at bounding box center [260, 154] width 108 height 27
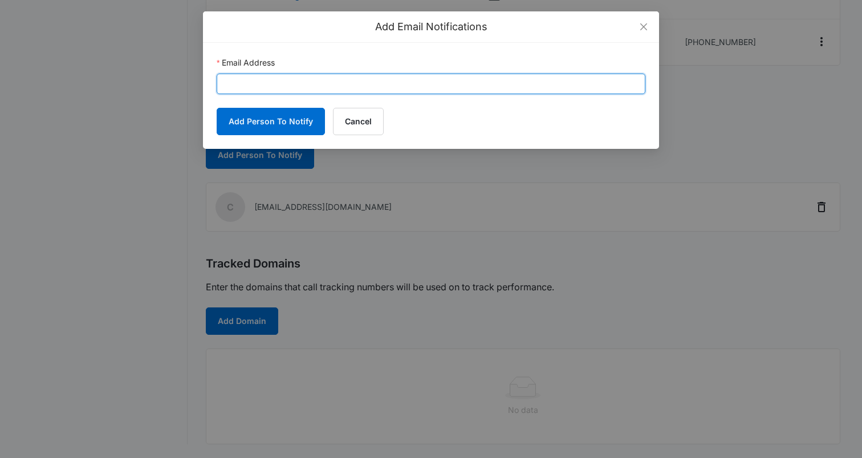
click at [300, 81] on input "Email Address" at bounding box center [431, 84] width 429 height 21
paste input "madison.hocknell@madwire.com"
type input "madison.hocknell@madwire.com"
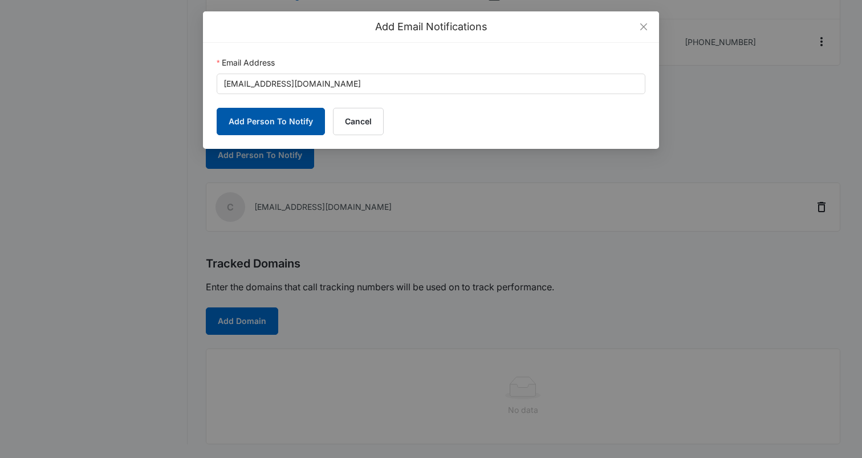
click at [282, 122] on button "Add Person To Notify" at bounding box center [271, 121] width 108 height 27
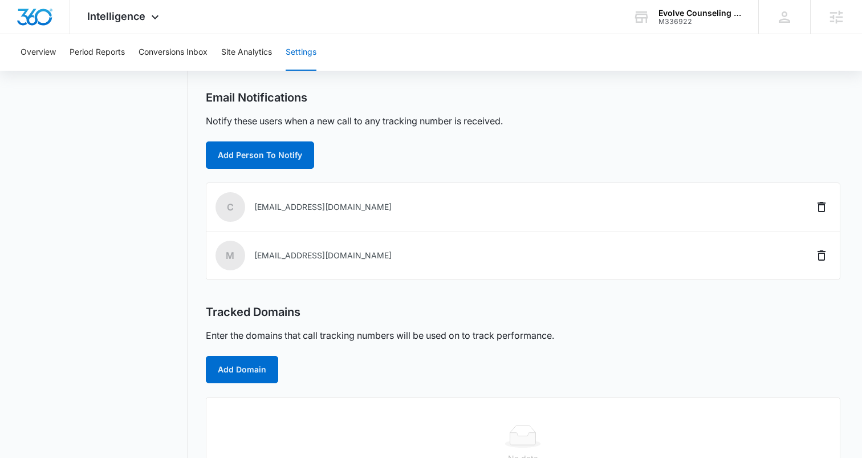
scroll to position [332, 0]
click at [237, 372] on button "Add Domain" at bounding box center [242, 368] width 72 height 27
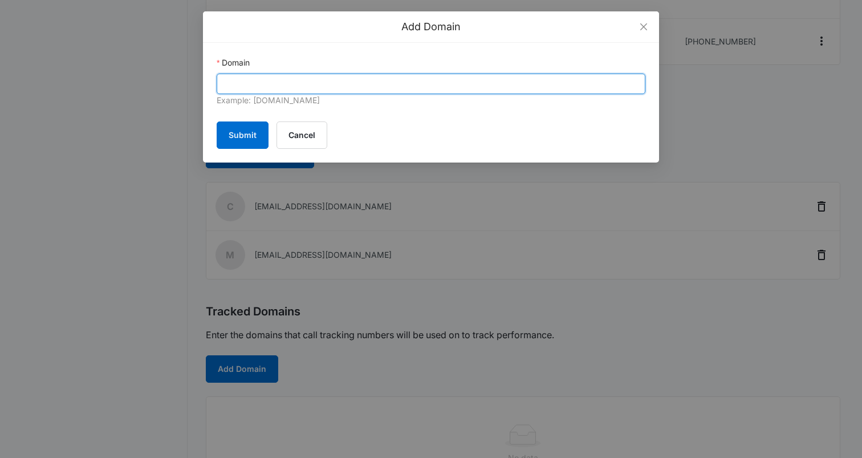
click at [345, 84] on input "Domain" at bounding box center [431, 84] width 429 height 21
paste input "evolvecounselingcollective.org"
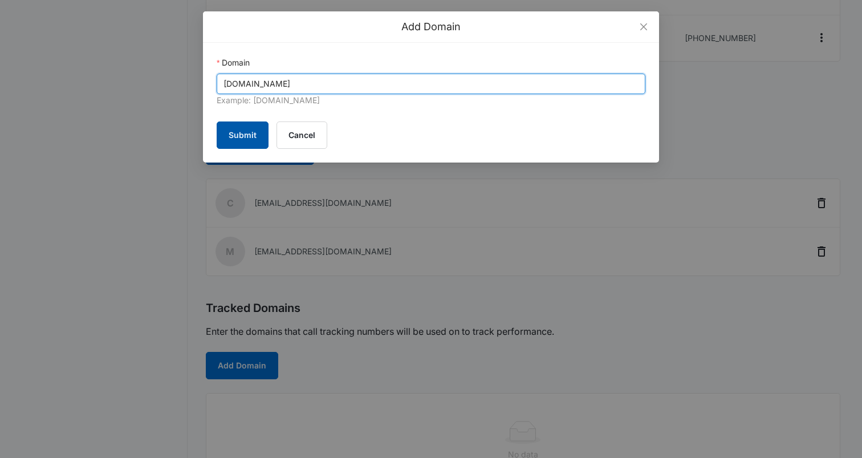
type input "evolvecounselingcollective.org"
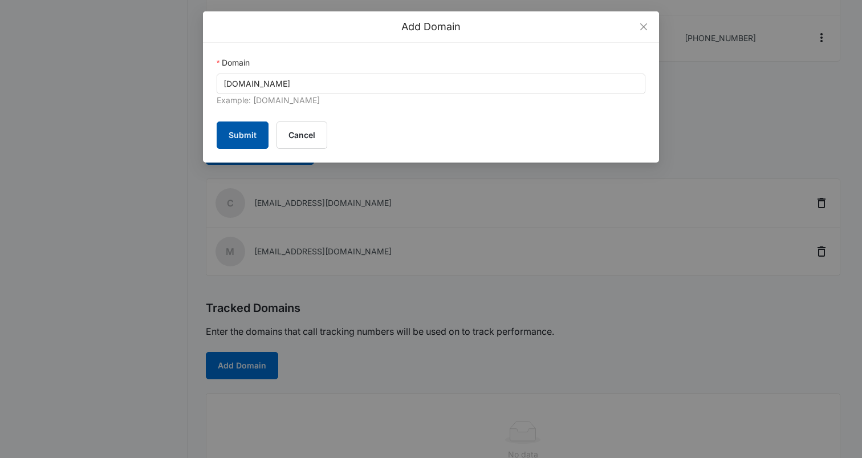
click at [253, 140] on button "Submit" at bounding box center [243, 134] width 52 height 27
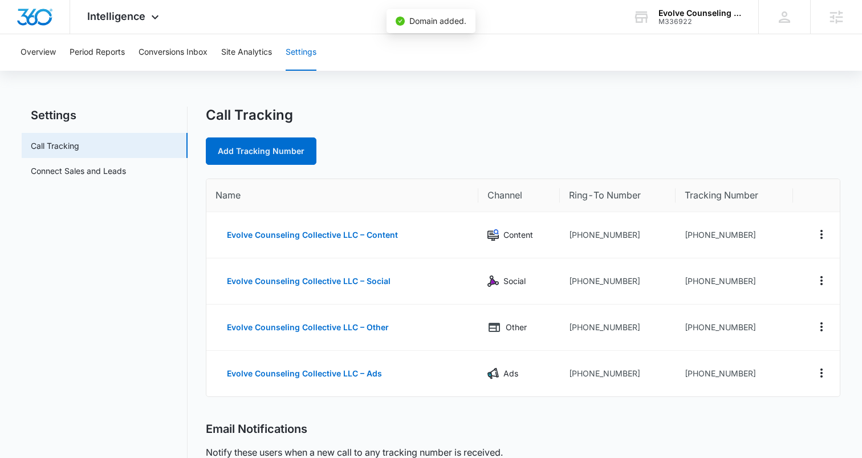
scroll to position [0, 0]
click at [530, 88] on div "Overview Period Reports Conversions Inbox Site Analytics Settings Settings Call…" at bounding box center [431, 407] width 862 height 746
